Goal: Task Accomplishment & Management: Manage account settings

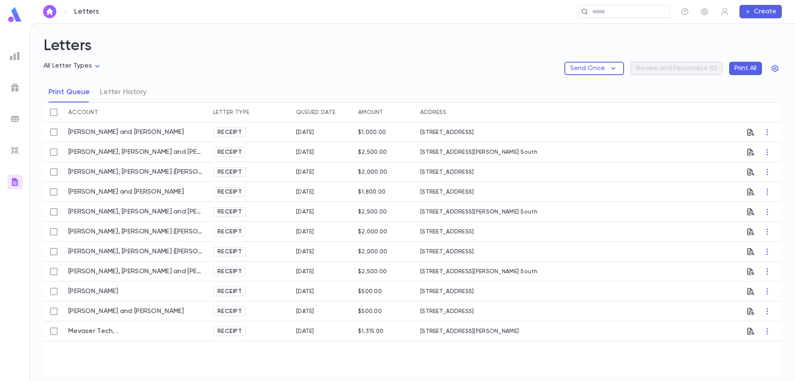
click at [48, 10] on img "button" at bounding box center [50, 11] width 10 height 7
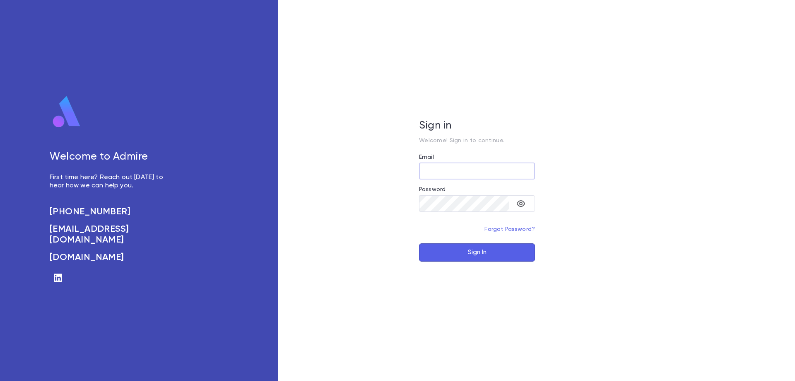
type input "**********"
click at [459, 252] on button "Sign In" at bounding box center [477, 252] width 116 height 18
